Goal: Task Accomplishment & Management: Manage account settings

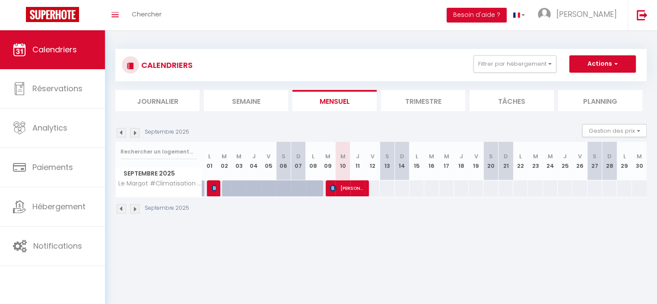
click at [415, 99] on li "Trimestre" at bounding box center [423, 100] width 84 height 21
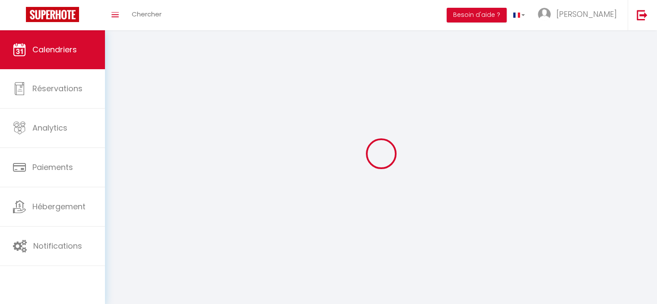
select select
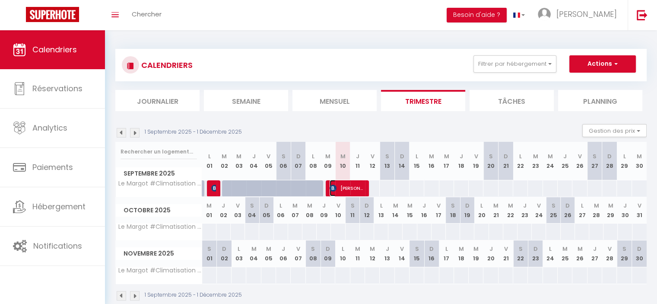
click at [355, 185] on span "[PERSON_NAME]" at bounding box center [347, 188] width 34 height 16
select select "OK"
select select "KO"
select select "0"
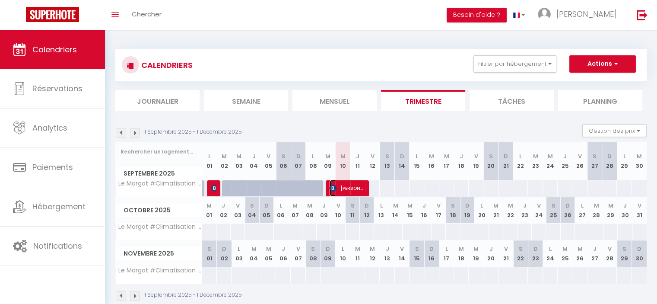
select select "1"
select select
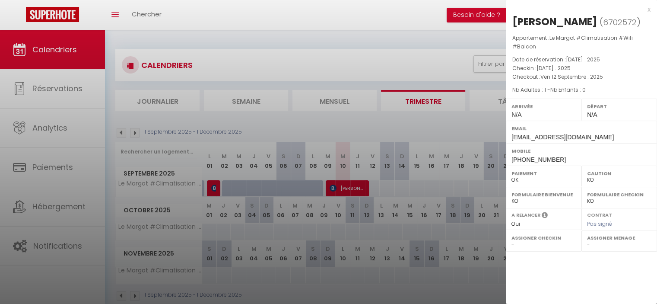
click at [400, 21] on div at bounding box center [328, 152] width 657 height 304
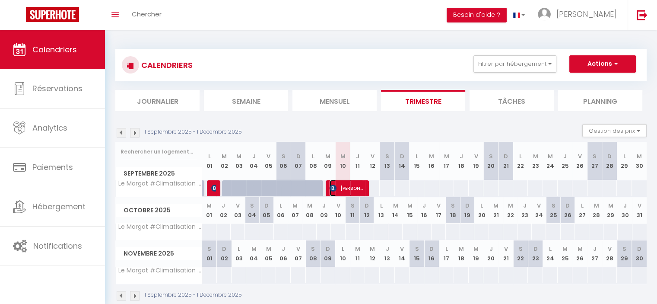
click at [344, 188] on span "[PERSON_NAME]" at bounding box center [347, 188] width 34 height 16
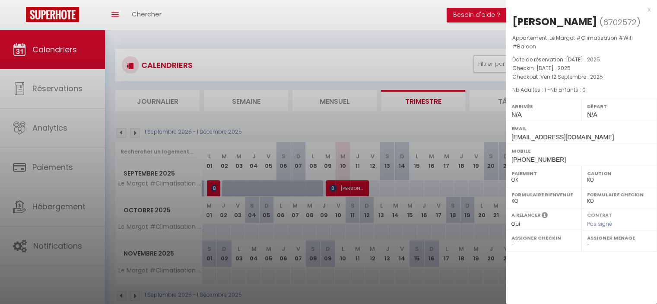
drag, startPoint x: 584, startPoint y: 22, endPoint x: 512, endPoint y: 22, distance: 72.6
click at [512, 22] on div "[PERSON_NAME] ( 6702572 ) Appartement : Le Margot #Climatisation #Wifi #Balcon …" at bounding box center [581, 90] width 151 height 151
copy div "[PERSON_NAME]"
click at [559, 25] on div "[PERSON_NAME]" at bounding box center [554, 22] width 85 height 14
drag, startPoint x: 586, startPoint y: 22, endPoint x: 515, endPoint y: 18, distance: 71.4
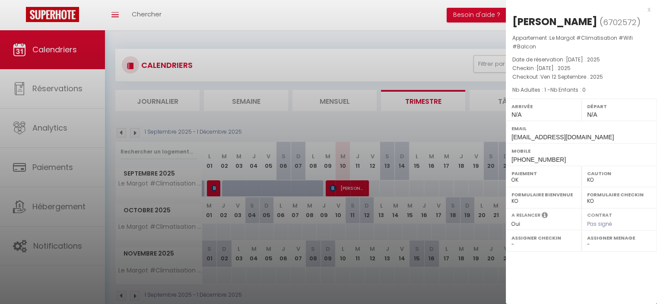
click at [515, 18] on h2 "[PERSON_NAME] ( 6702572 )" at bounding box center [581, 22] width 138 height 15
copy h2 "[PERSON_NAME]"
click at [362, 62] on div at bounding box center [328, 152] width 657 height 304
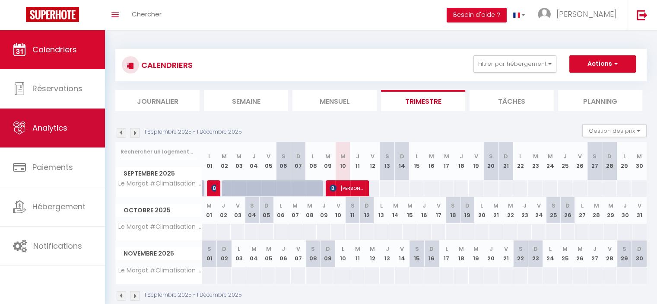
click at [47, 133] on span "Analytics" at bounding box center [49, 127] width 35 height 11
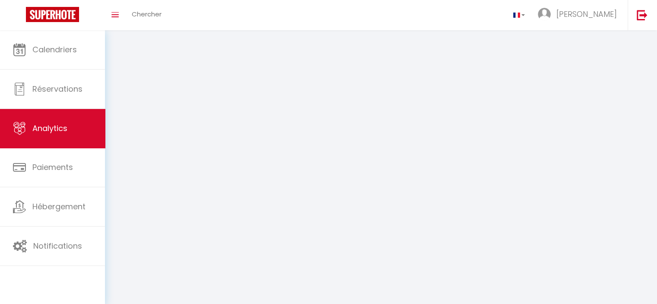
select select "2025"
select select "9"
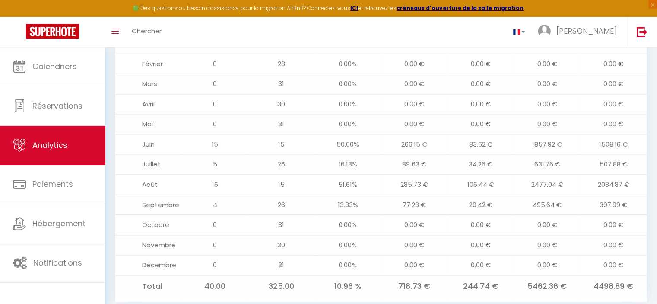
scroll to position [976, 0]
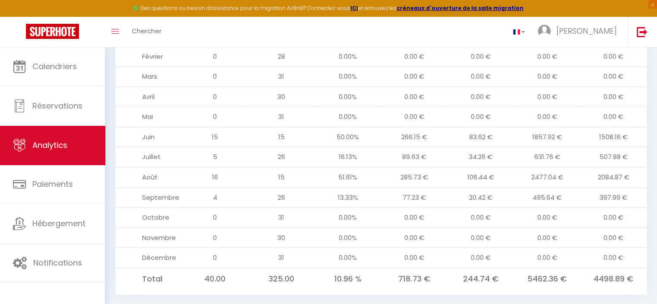
click at [288, 35] on div "Toggle menubar Chercher BUTTON [PERSON_NAME]" at bounding box center [357, 32] width 588 height 30
click at [223, 28] on div "Toggle menubar Chercher BUTTON [PERSON_NAME]" at bounding box center [357, 32] width 588 height 30
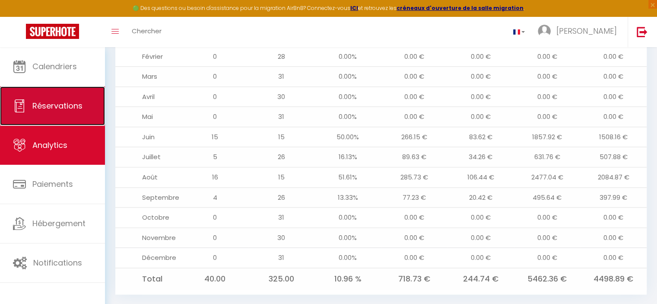
click at [79, 109] on span "Réservations" at bounding box center [57, 105] width 50 height 11
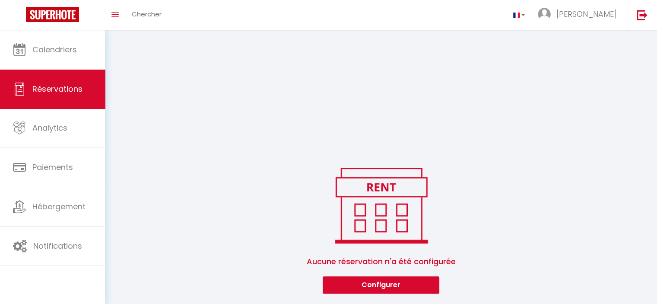
scroll to position [184, 0]
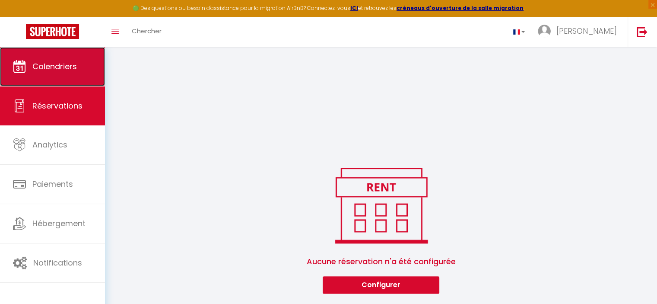
click at [64, 55] on link "Calendriers" at bounding box center [52, 66] width 105 height 39
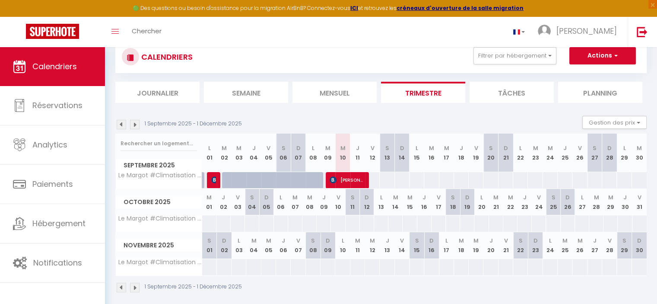
scroll to position [47, 0]
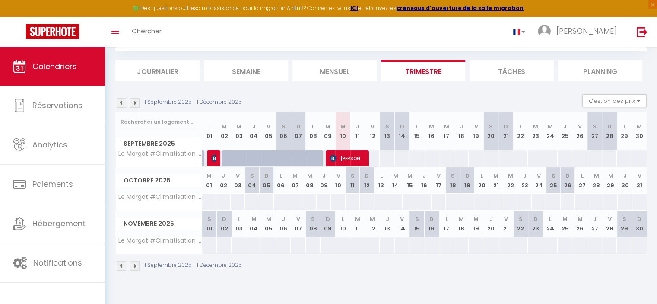
click at [175, 67] on li "Journalier" at bounding box center [157, 70] width 84 height 21
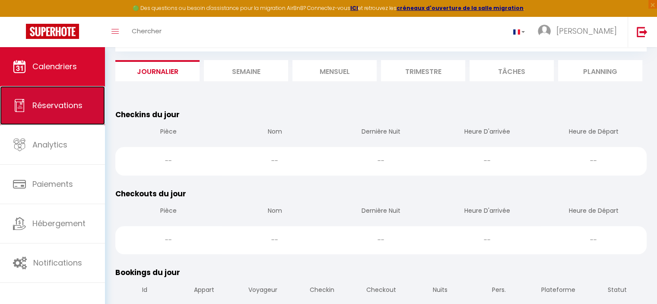
click at [60, 106] on span "Réservations" at bounding box center [57, 105] width 50 height 11
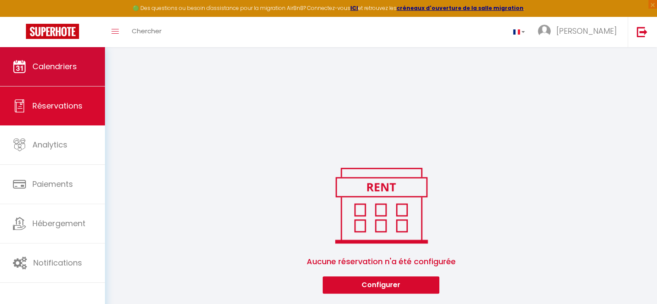
scroll to position [204, 0]
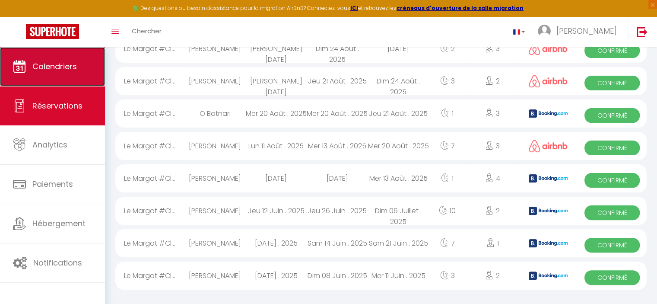
click at [64, 67] on span "Calendriers" at bounding box center [54, 66] width 44 height 11
